Goal: Find specific page/section

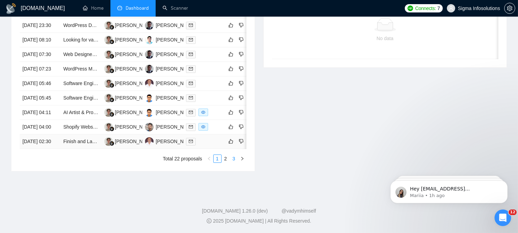
scroll to position [386, 0]
click at [225, 158] on link "2" at bounding box center [226, 159] width 8 height 8
click at [189, 81] on icon "mail" at bounding box center [191, 83] width 4 height 4
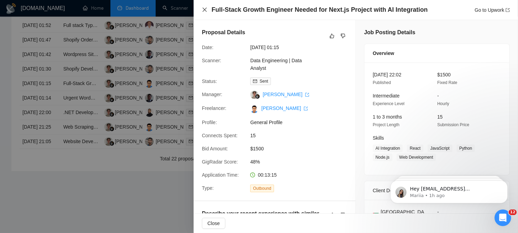
click at [204, 10] on icon "close" at bounding box center [205, 10] width 4 height 4
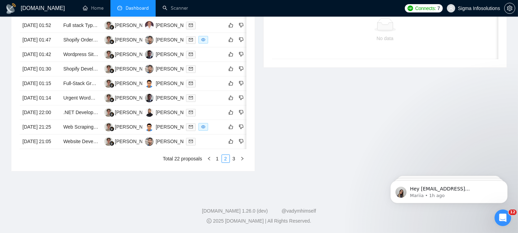
click at [309, 121] on div "Invitations No data Date Title Invitation Letter Freelancer Status No data" at bounding box center [385, 66] width 252 height 212
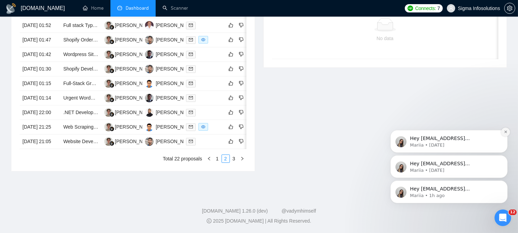
click at [504, 129] on icon "Dismiss notification" at bounding box center [506, 131] width 4 height 4
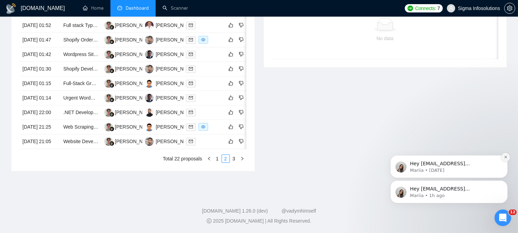
click at [504, 156] on icon "Dismiss notification" at bounding box center [505, 156] width 2 height 2
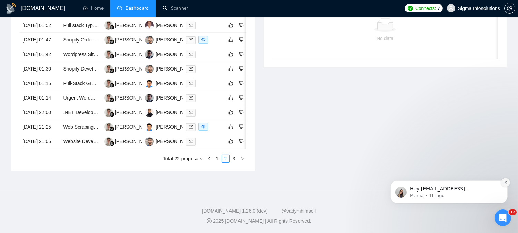
click at [504, 181] on icon "Dismiss notification" at bounding box center [506, 182] width 4 height 4
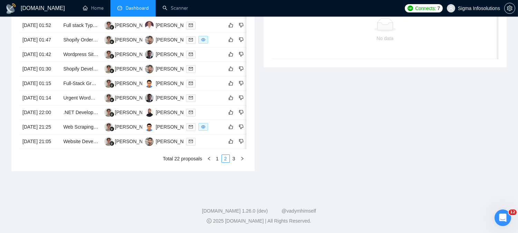
click at [502, 220] on icon "Open Intercom Messenger" at bounding box center [502, 217] width 11 height 11
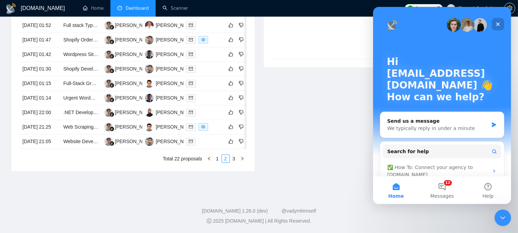
click at [496, 26] on icon "Close" at bounding box center [498, 24] width 6 height 6
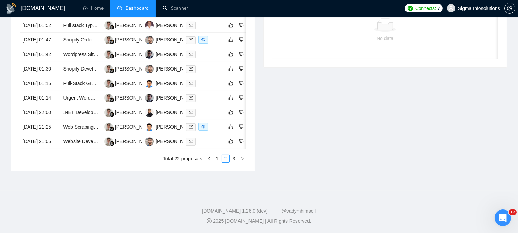
click at [420, 62] on div "Invitations No data Date Title Invitation Letter Freelancer Status No data" at bounding box center [385, 66] width 252 height 212
